Goal: Find specific page/section: Find specific page/section

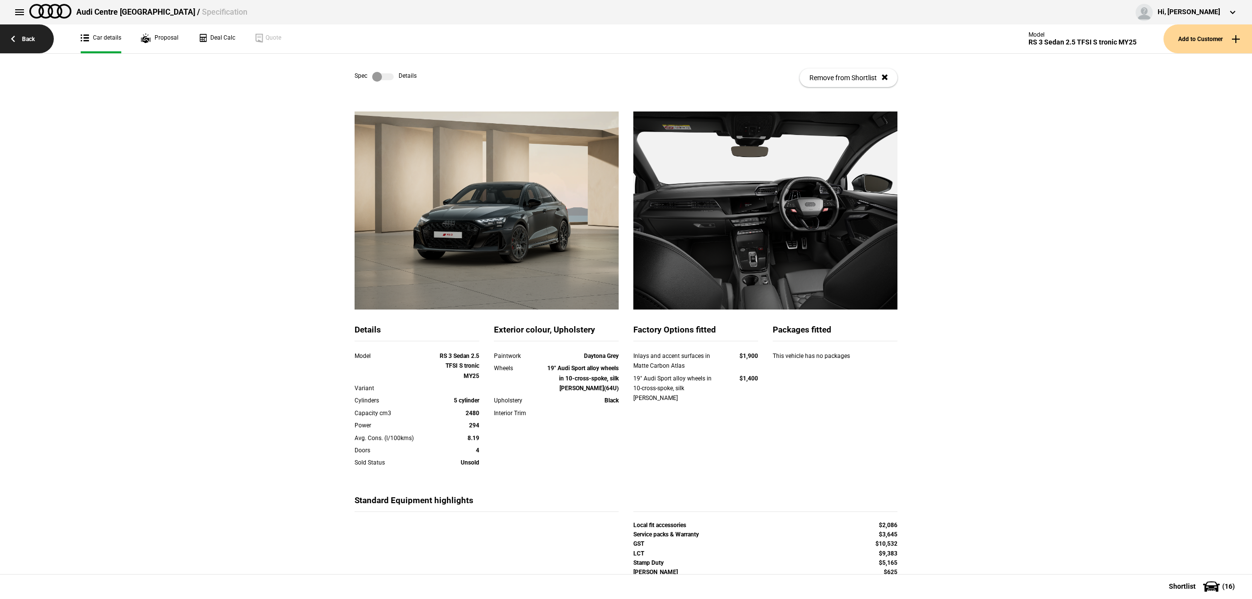
drag, startPoint x: 0, startPoint y: 0, endPoint x: 22, endPoint y: 37, distance: 42.9
click at [22, 37] on link "Back" at bounding box center [27, 38] width 54 height 29
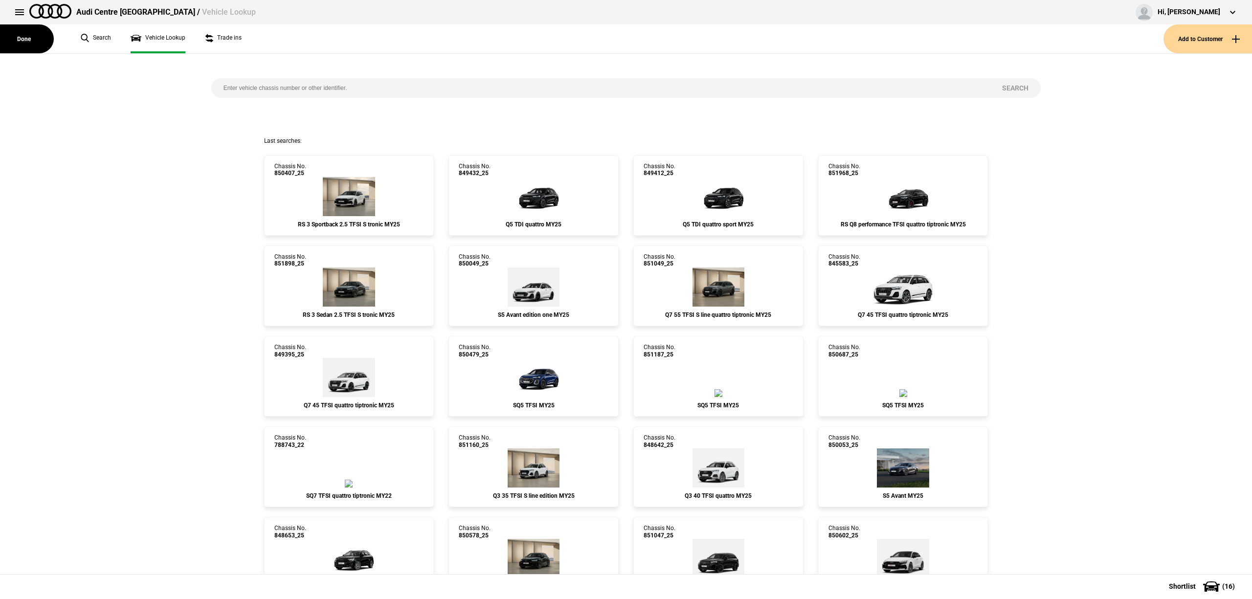
click at [399, 88] on input "search" at bounding box center [600, 88] width 779 height 20
click at [364, 182] on link "Chassis No. 850407_25 RS 3 Sportback 2.5 TFSI S tronic MY25" at bounding box center [349, 195] width 170 height 81
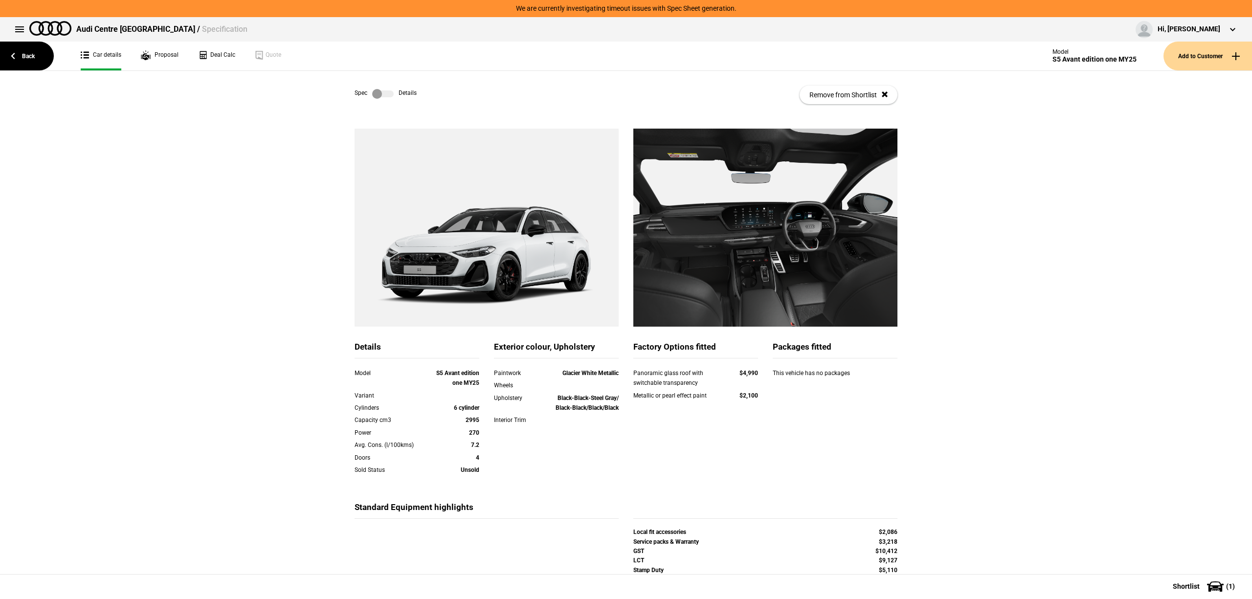
scroll to position [65, 0]
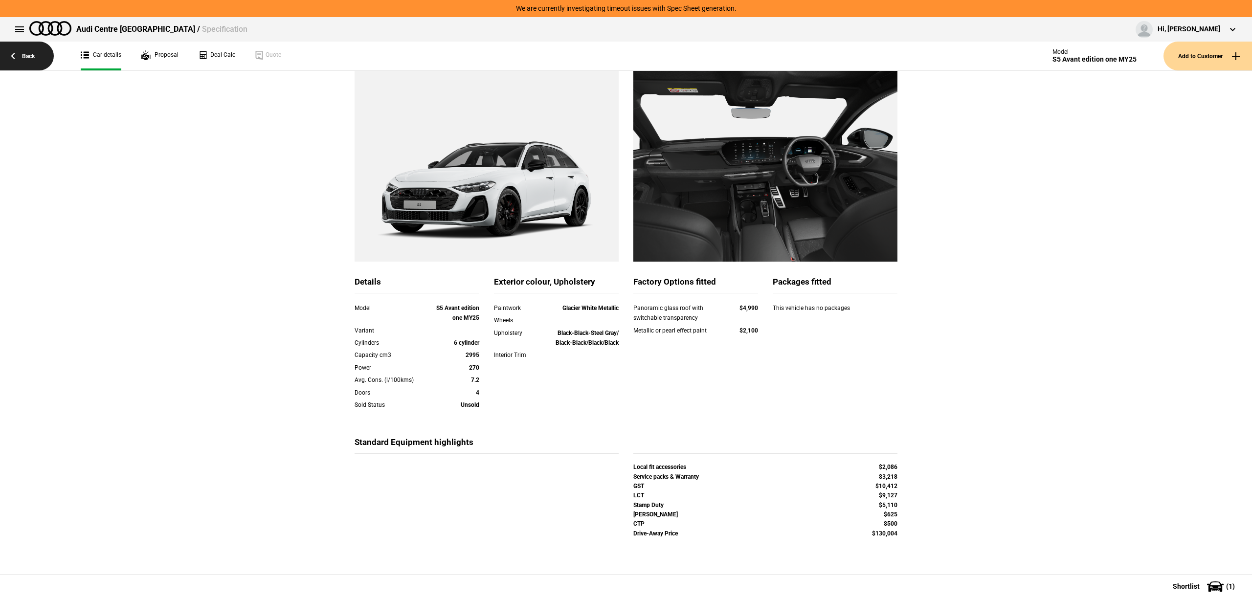
click at [36, 58] on link "Back" at bounding box center [27, 56] width 54 height 29
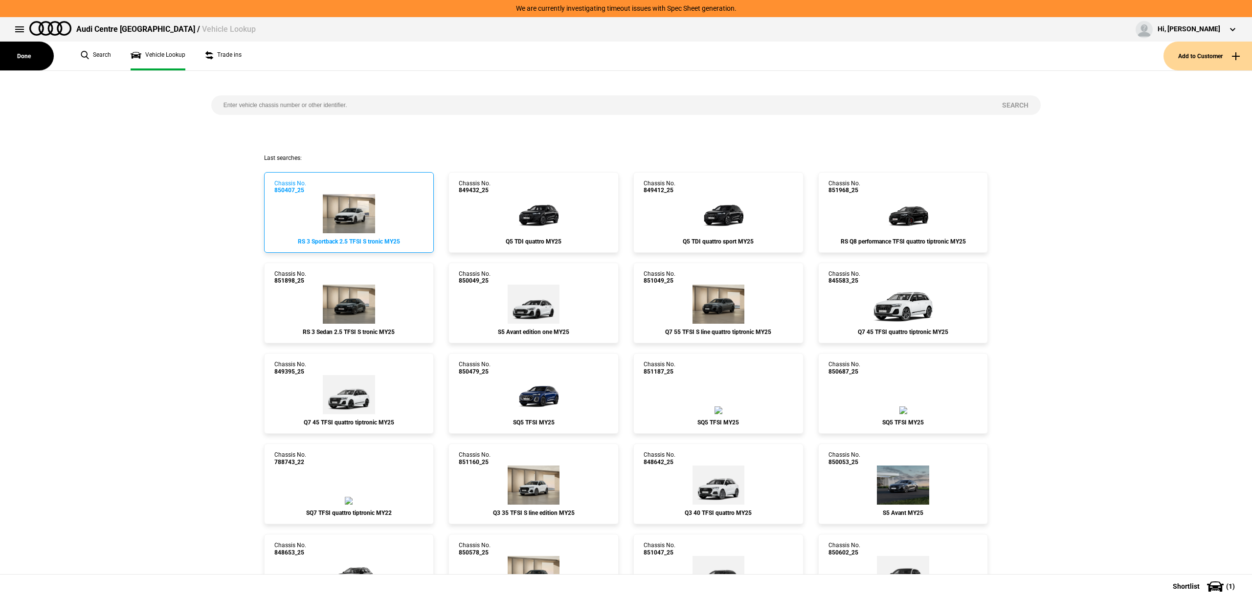
click at [325, 183] on link "Chassis No. 850407_25 RS 3 Sportback 2.5 TFSI S tronic MY25" at bounding box center [349, 212] width 170 height 81
